Goal: Information Seeking & Learning: Learn about a topic

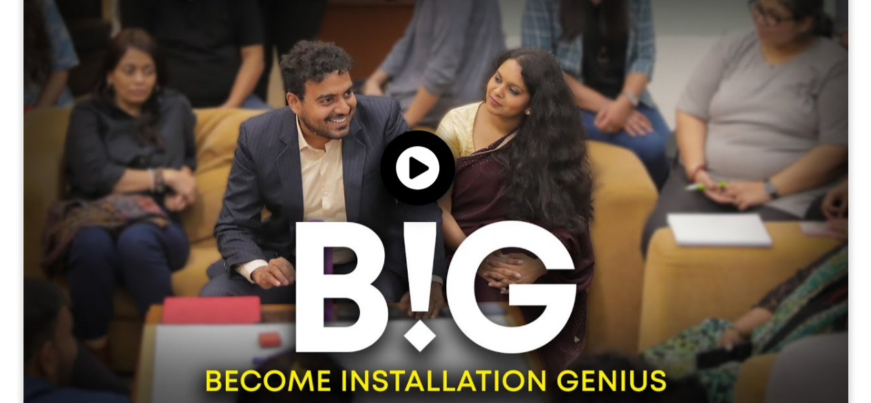
scroll to position [669, 0]
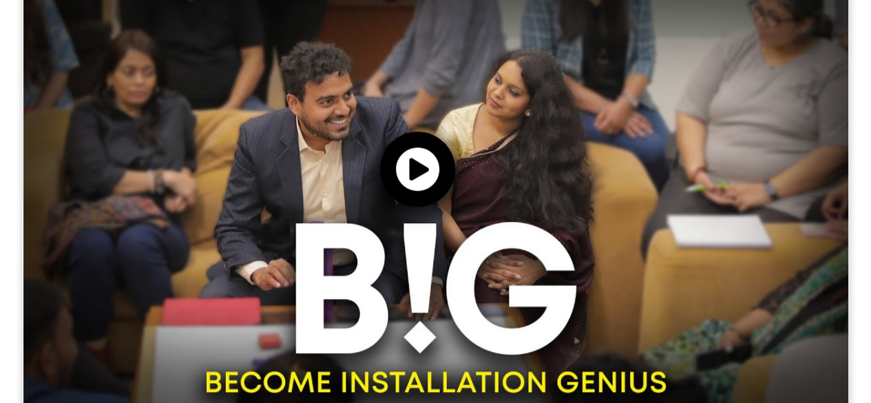
click at [485, 198] on img at bounding box center [435, 180] width 825 height 464
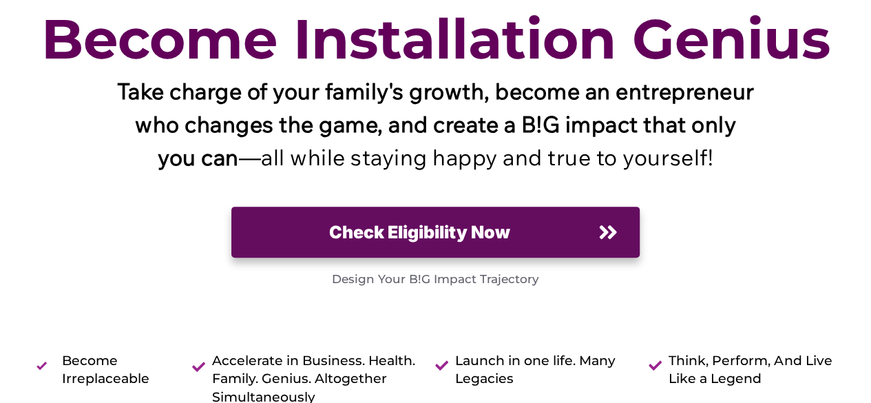
scroll to position [0, 0]
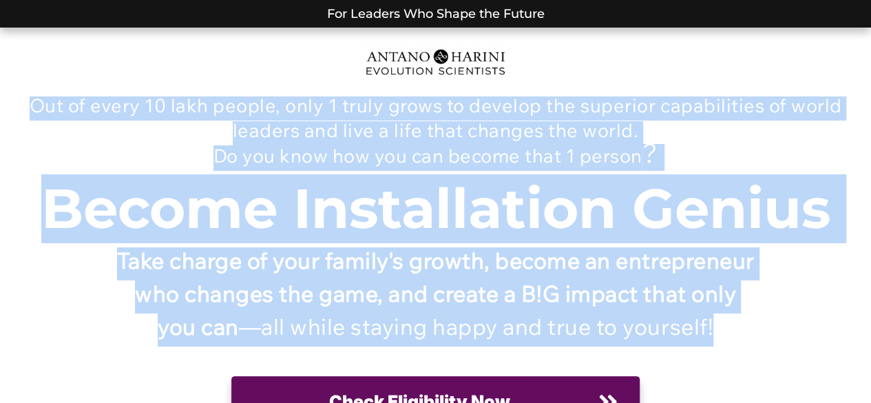
drag, startPoint x: 36, startPoint y: 107, endPoint x: 598, endPoint y: 376, distance: 622.7
click at [598, 376] on div "Out of every 10 lakh people, only 1 truly grows to develop the superior capabil…" at bounding box center [436, 325] width 816 height 568
copy div "Out of every 10 lakh people, only 1 truly grows to develop the superior capabil…"
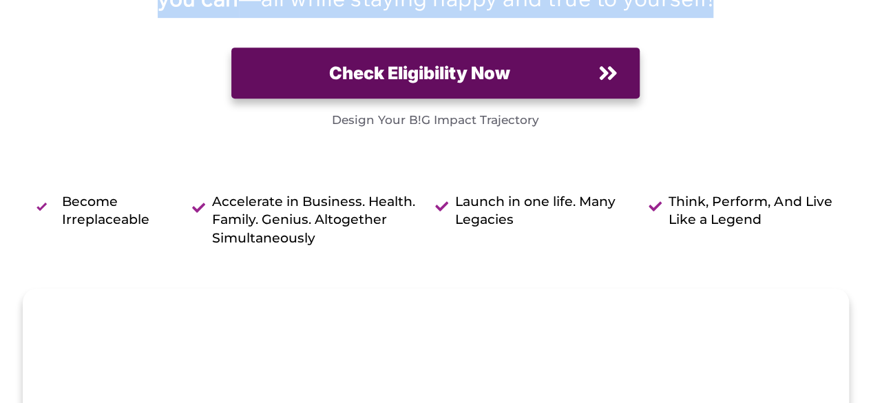
scroll to position [329, 0]
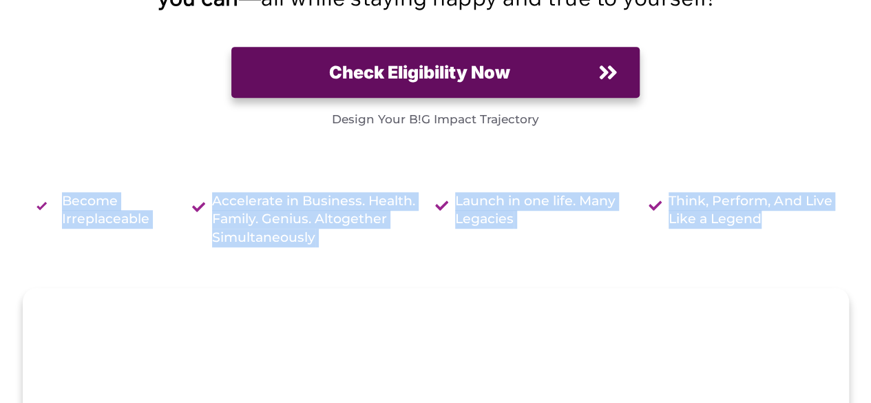
drag, startPoint x: 41, startPoint y: 216, endPoint x: 801, endPoint y: 271, distance: 762.1
click at [801, 271] on div "Become Irreplaceable Accelerate in Business. Health. Family. Genius. Altogether…" at bounding box center [432, 224] width 823 height 112
copy div "Become Irreplaceable Accelerate in Business. Health. Family. Genius. Altogether…"
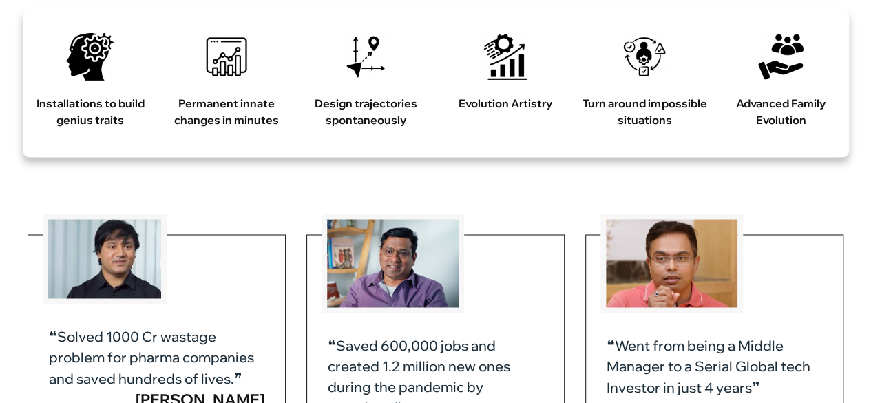
scroll to position [1111, 0]
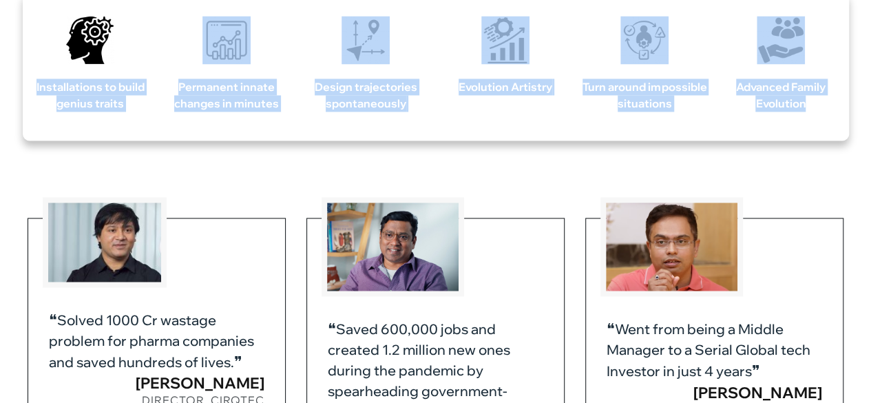
drag, startPoint x: 35, startPoint y: 114, endPoint x: 828, endPoint y: 137, distance: 792.9
click at [828, 137] on div "Installations to build genius traits Permanent innate changes in minutes Design…" at bounding box center [430, 66] width 837 height 149
copy div "Installations to build genius traits Permanent innate changes in minutes Design…"
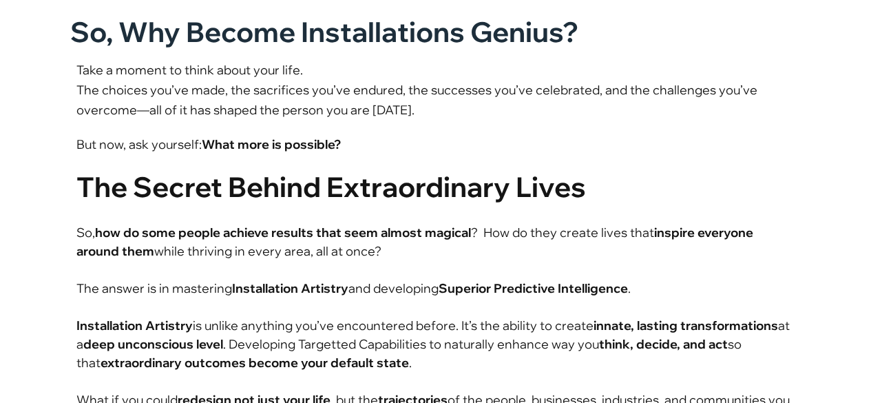
scroll to position [1956, 0]
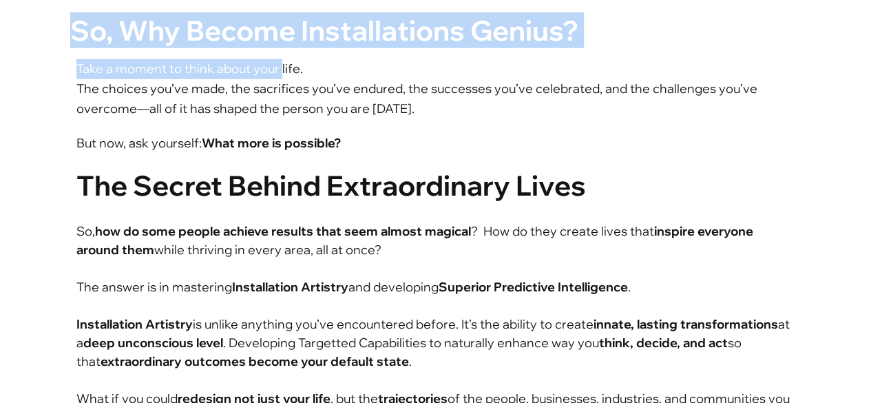
drag, startPoint x: 57, startPoint y: 61, endPoint x: 278, endPoint y: 100, distance: 224.5
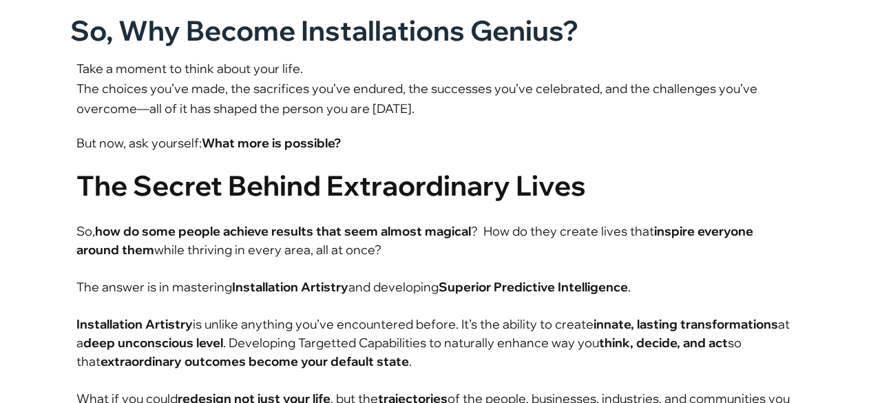
click at [544, 126] on div "Take a moment to think about your life. The choices you’ve made, the sacrifices…" at bounding box center [436, 87] width 732 height 77
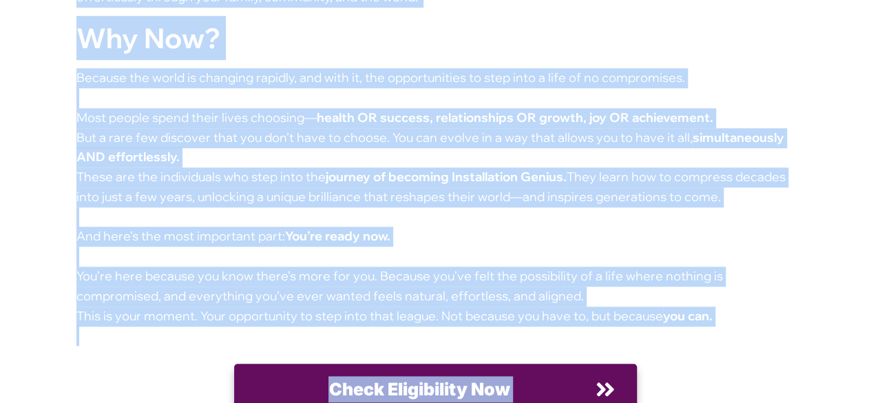
scroll to position [3430, 0]
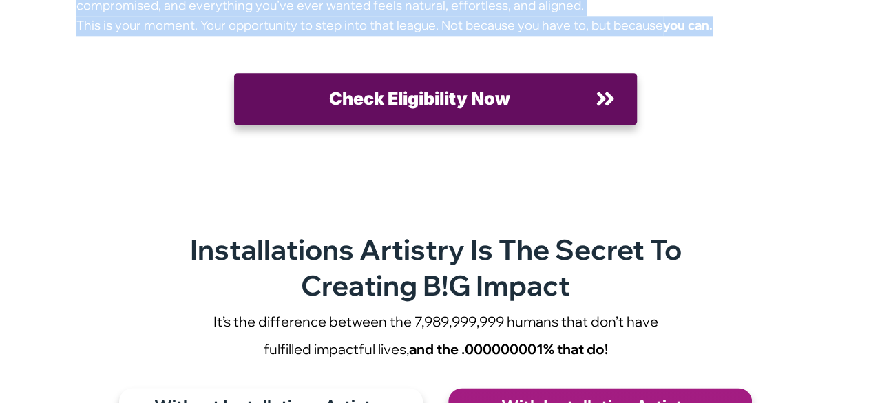
drag, startPoint x: 54, startPoint y: 174, endPoint x: 717, endPoint y: 61, distance: 673.2
copy div "Lo, Ips Dolors Ametconsectet Adipis? Elit s doeius te incid utlab etdo magn. Al…"
